Goal: Task Accomplishment & Management: Manage account settings

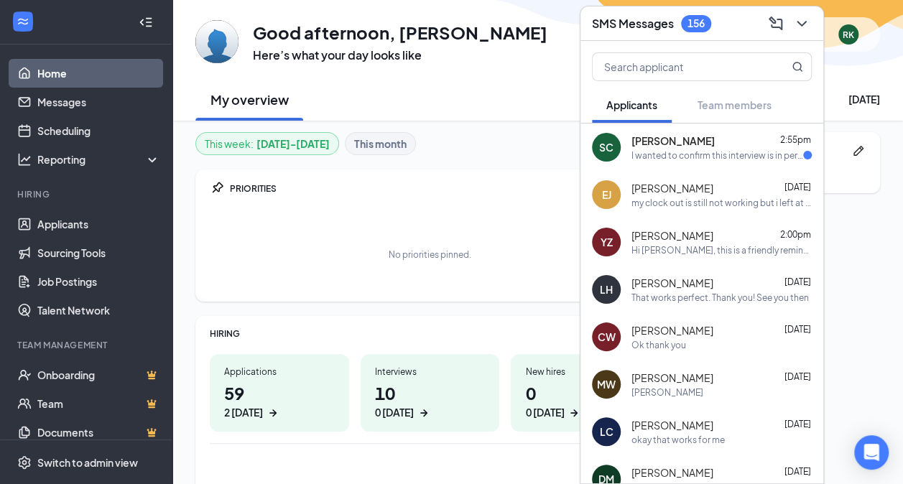
click at [677, 144] on span "[PERSON_NAME]" at bounding box center [672, 141] width 83 height 14
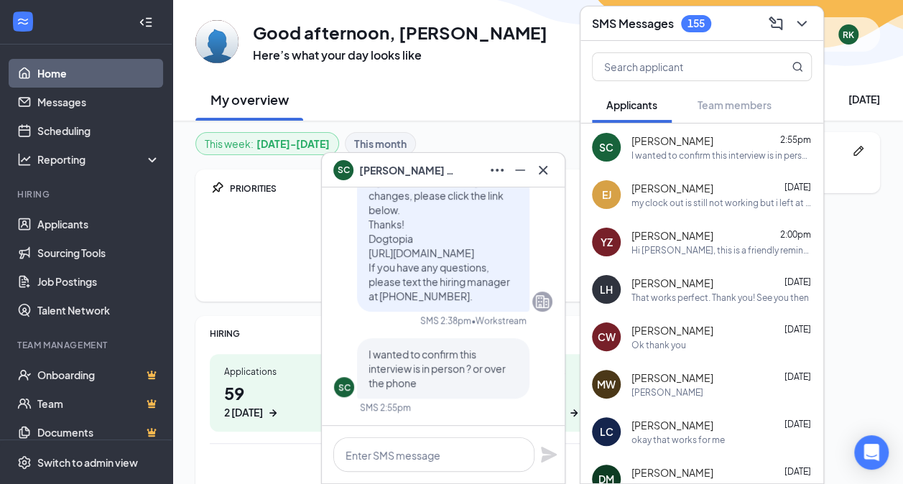
click at [684, 337] on span "[PERSON_NAME]" at bounding box center [672, 330] width 82 height 14
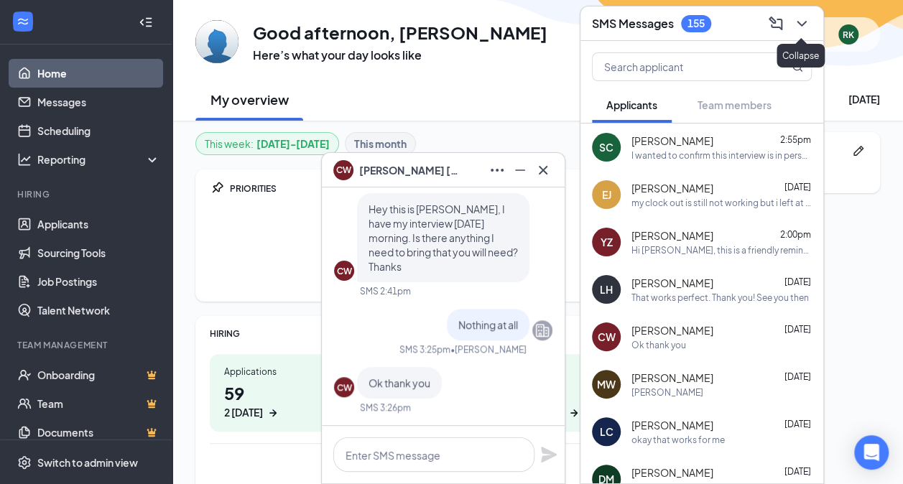
click at [801, 22] on icon "ChevronDown" at bounding box center [801, 23] width 17 height 17
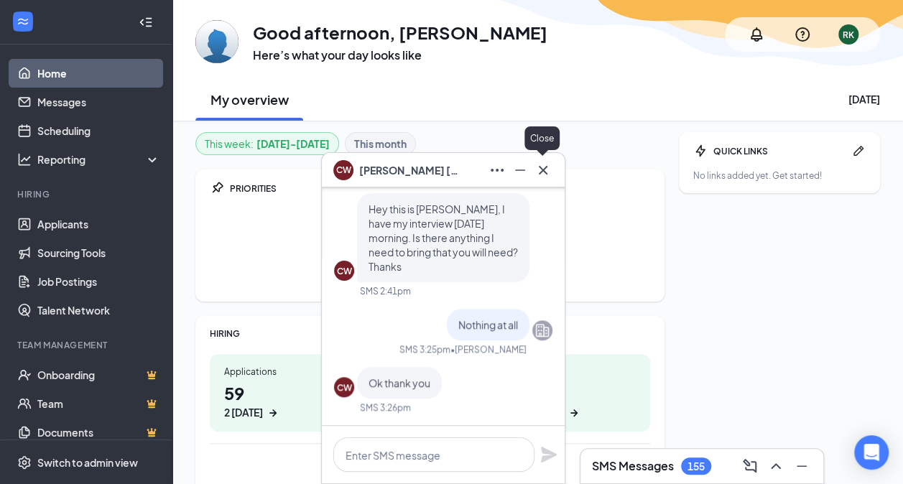
click at [549, 170] on icon "Cross" at bounding box center [542, 170] width 17 height 17
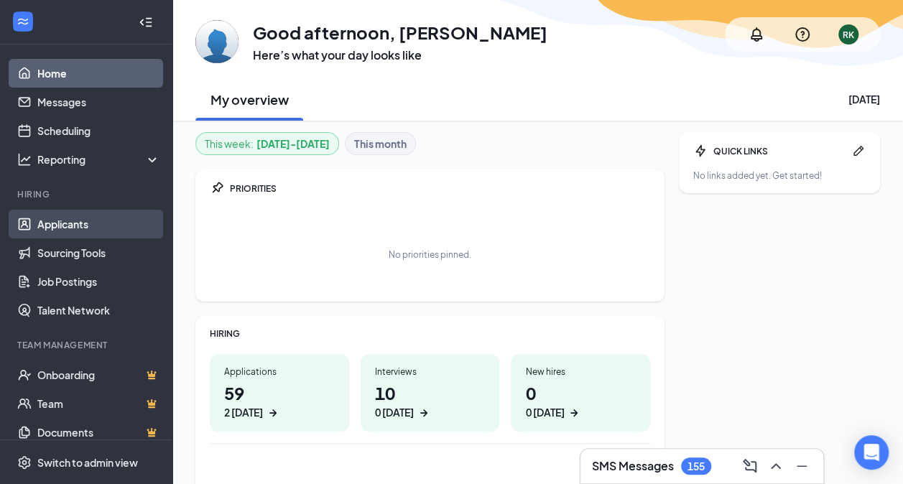
click at [93, 221] on link "Applicants" at bounding box center [98, 224] width 123 height 29
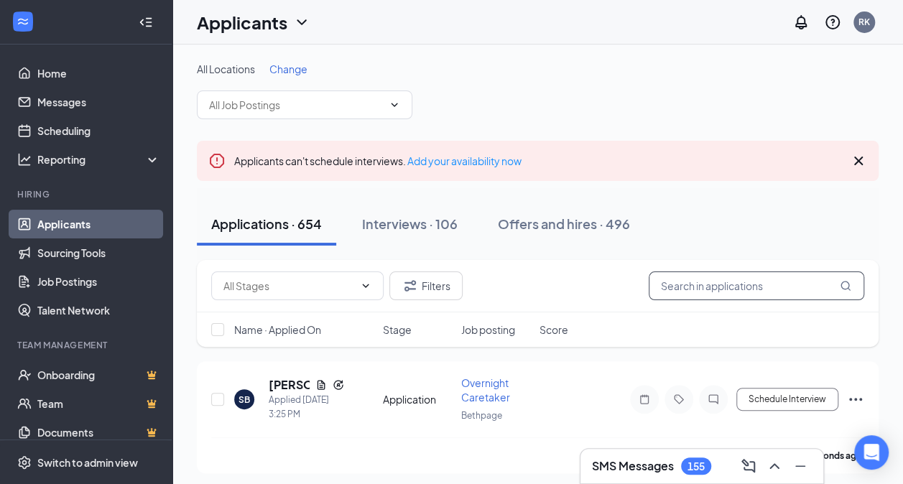
click at [757, 290] on input "text" at bounding box center [757, 286] width 216 height 29
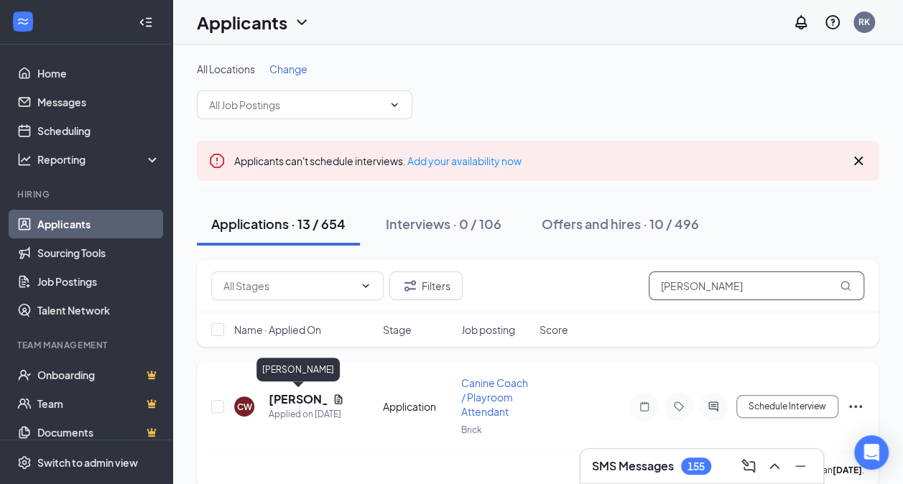
type input "chris"
click at [303, 402] on h5 "[PERSON_NAME]" at bounding box center [298, 400] width 58 height 16
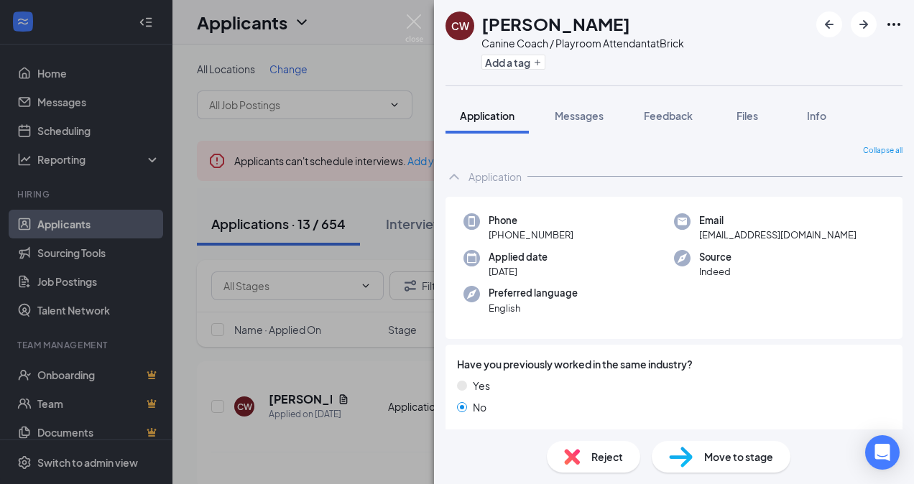
click at [406, 61] on div "CW christine weigand Canine Coach / Playroom Attendant at Brick Add a tag Appli…" at bounding box center [457, 242] width 914 height 484
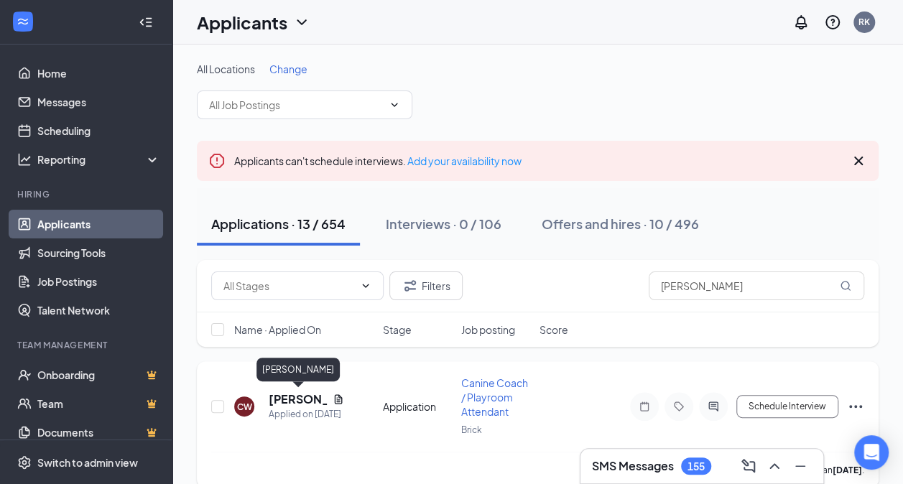
click at [306, 402] on h5 "[PERSON_NAME]" at bounding box center [298, 400] width 58 height 16
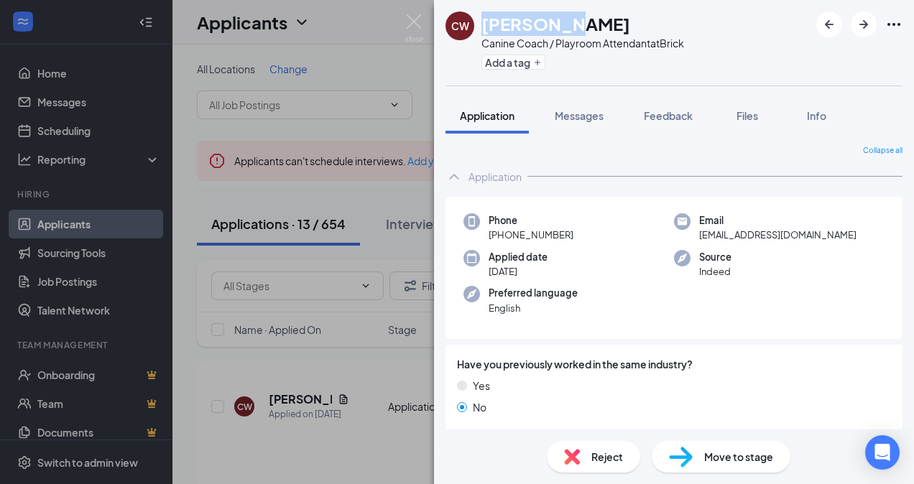
drag, startPoint x: 476, startPoint y: 24, endPoint x: 549, endPoint y: 29, distance: 73.4
click at [549, 29] on div "CW christine weigand Canine Coach / Playroom Attendant at Brick Add a tag" at bounding box center [564, 42] width 239 height 63
copy div "[PERSON_NAME]"
drag, startPoint x: 558, startPoint y: 22, endPoint x: 629, endPoint y: 22, distance: 70.4
click at [629, 22] on h1 "[PERSON_NAME]" at bounding box center [555, 23] width 149 height 24
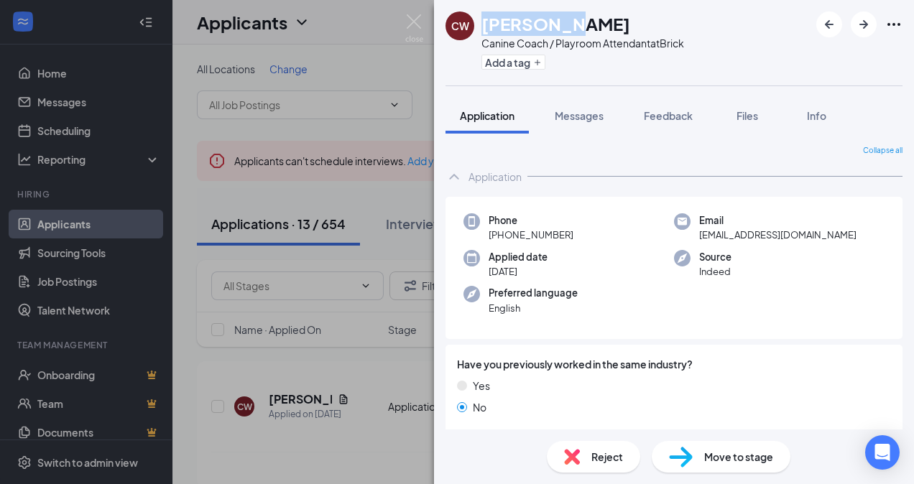
drag, startPoint x: 629, startPoint y: 22, endPoint x: 611, endPoint y: 22, distance: 18.0
copy h1 "[PERSON_NAME]"
drag, startPoint x: 500, startPoint y: 233, endPoint x: 570, endPoint y: 230, distance: 69.7
click at [570, 230] on div "Phone +1 (910) 750-1435" at bounding box center [568, 227] width 210 height 29
drag, startPoint x: 570, startPoint y: 230, endPoint x: 559, endPoint y: 230, distance: 10.8
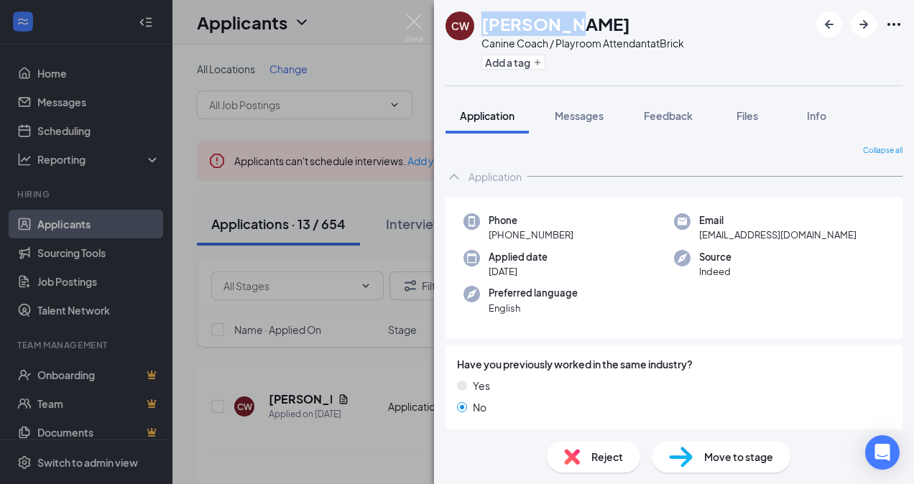
copy span "(910) 750-1435"
